Goal: Task Accomplishment & Management: Complete application form

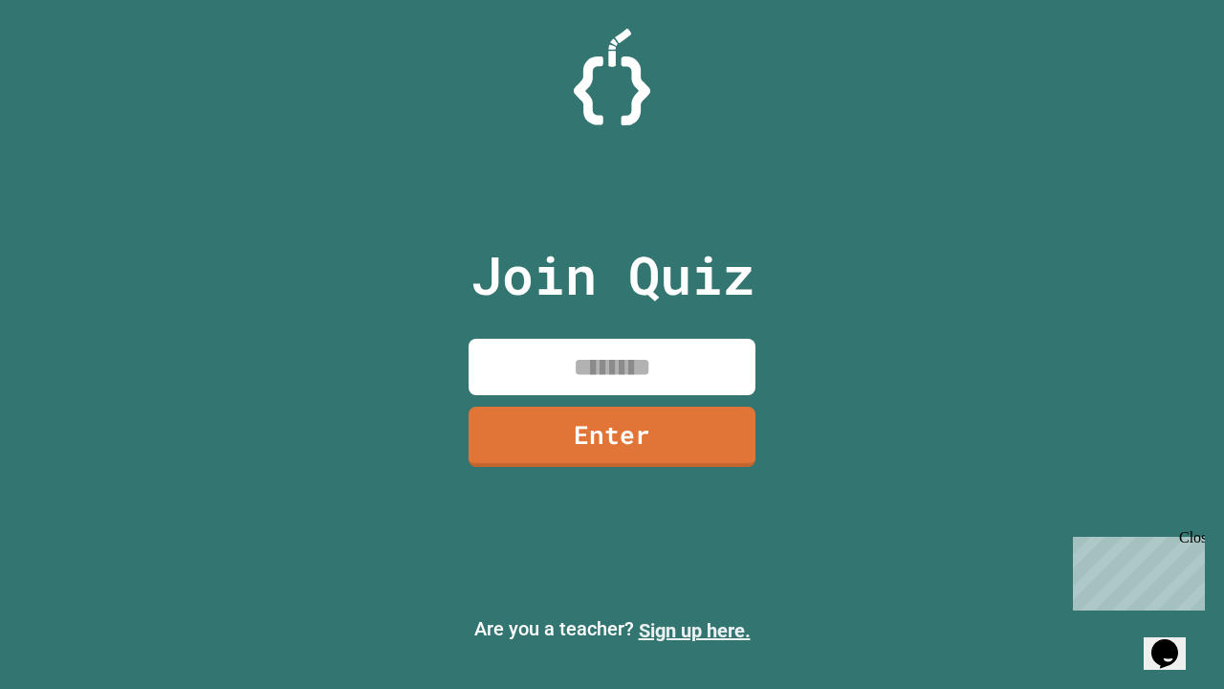
click at [695, 630] on link "Sign up here." at bounding box center [695, 630] width 112 height 23
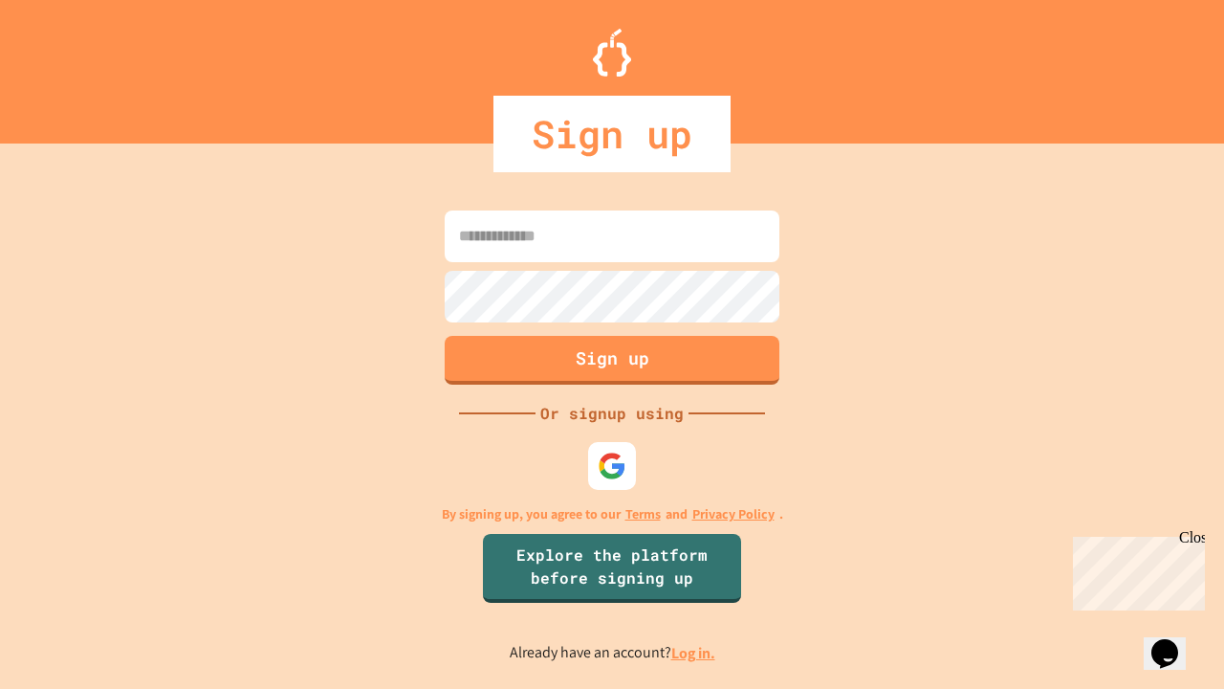
click at [695, 652] on link "Log in." at bounding box center [694, 653] width 44 height 20
